Goal: Check status: Check status

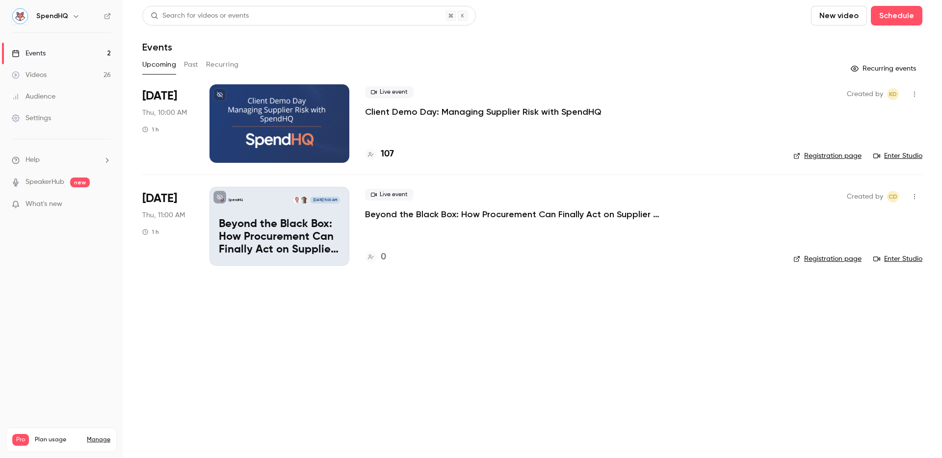
click at [571, 41] on div "Events" at bounding box center [532, 47] width 780 height 12
click at [192, 71] on button "Past" at bounding box center [191, 65] width 14 height 16
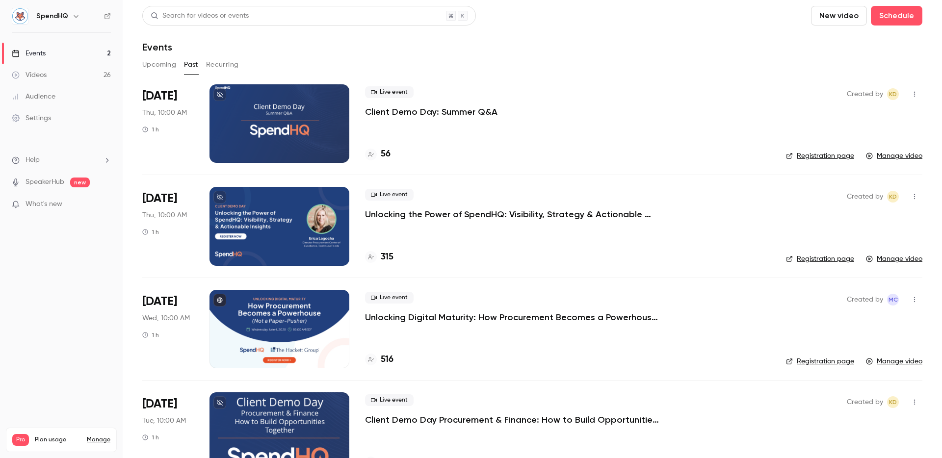
click at [160, 68] on button "Upcoming" at bounding box center [159, 65] width 34 height 16
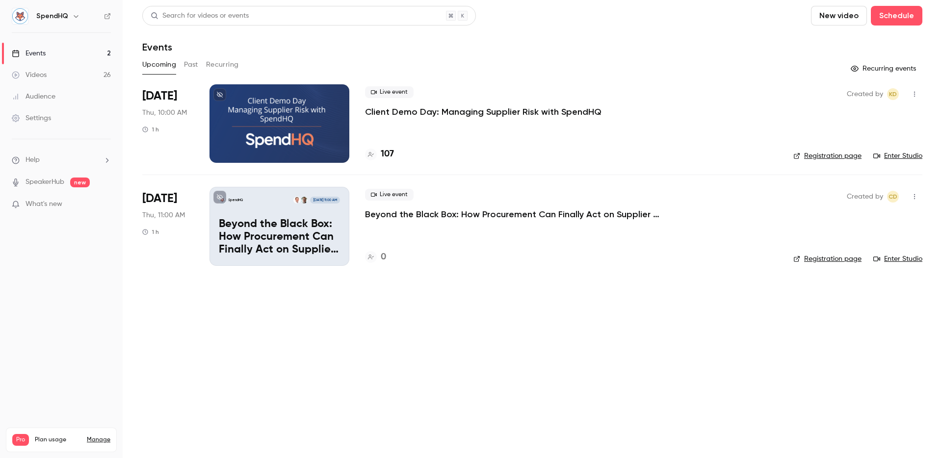
click at [192, 66] on button "Past" at bounding box center [191, 65] width 14 height 16
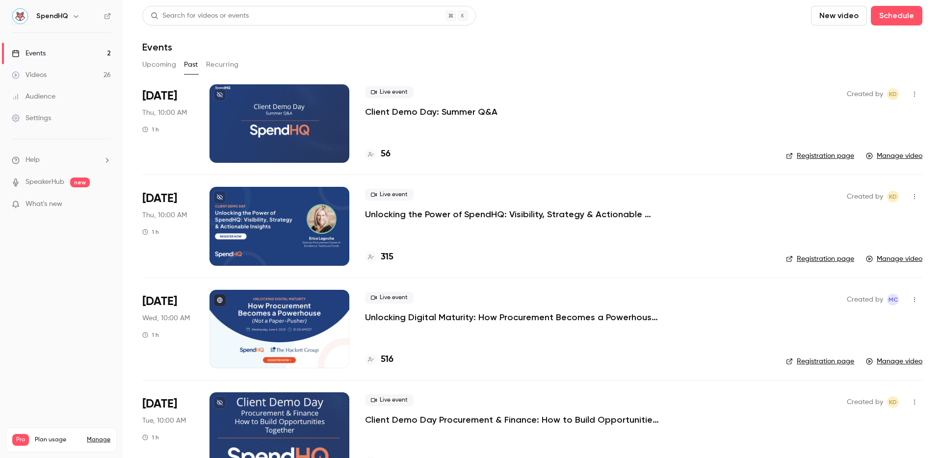
click at [144, 70] on button "Upcoming" at bounding box center [159, 65] width 34 height 16
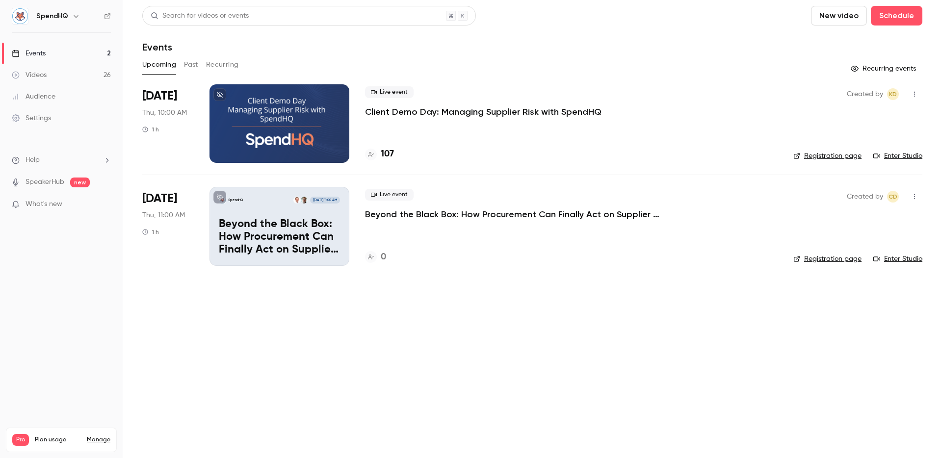
click at [185, 67] on button "Past" at bounding box center [191, 65] width 14 height 16
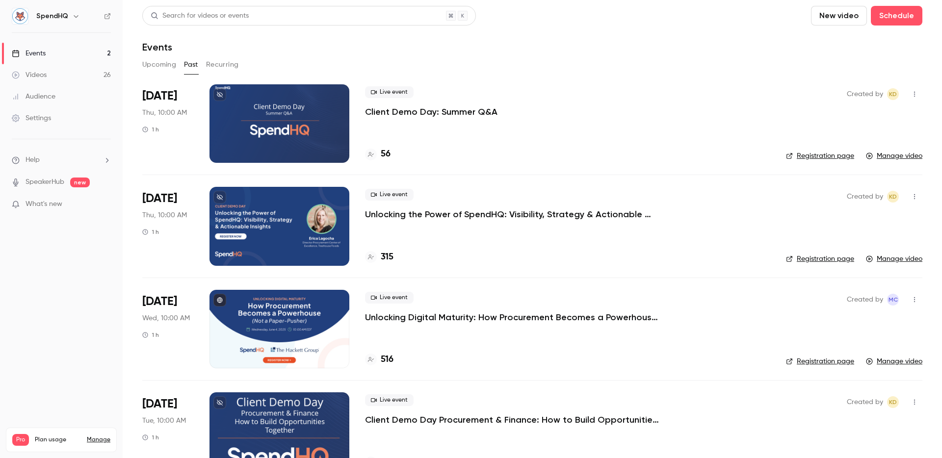
click at [167, 67] on button "Upcoming" at bounding box center [159, 65] width 34 height 16
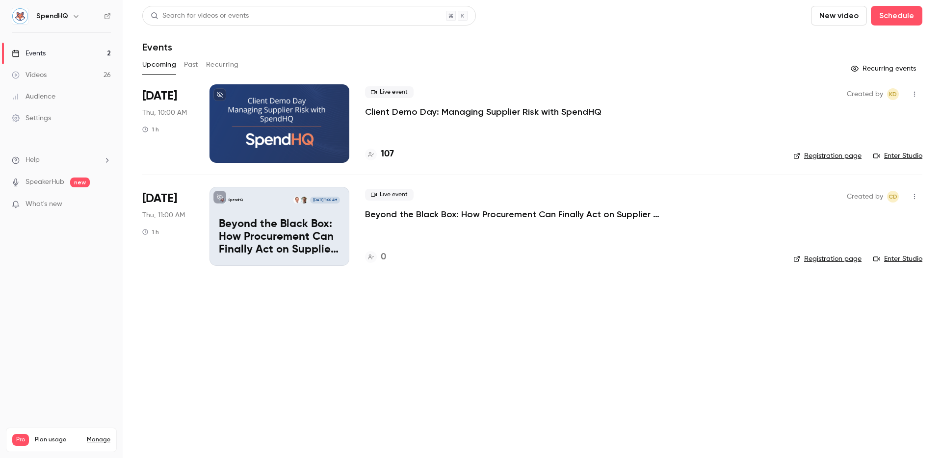
click at [396, 58] on div "Upcoming Past Recurring" at bounding box center [532, 65] width 780 height 16
click at [555, 78] on div "Search for videos or events New video Schedule Events Upcoming Past Recurring R…" at bounding box center [532, 142] width 780 height 272
